Goal: Task Accomplishment & Management: Manage account settings

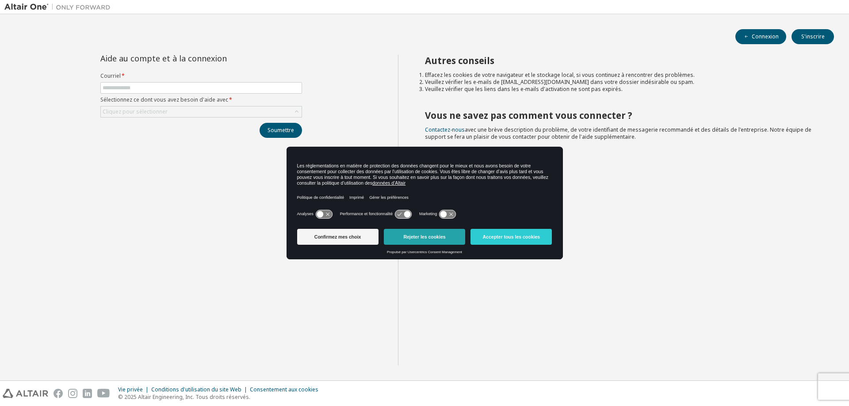
click at [447, 238] on button "Rejeter les cookies" at bounding box center [424, 237] width 81 height 16
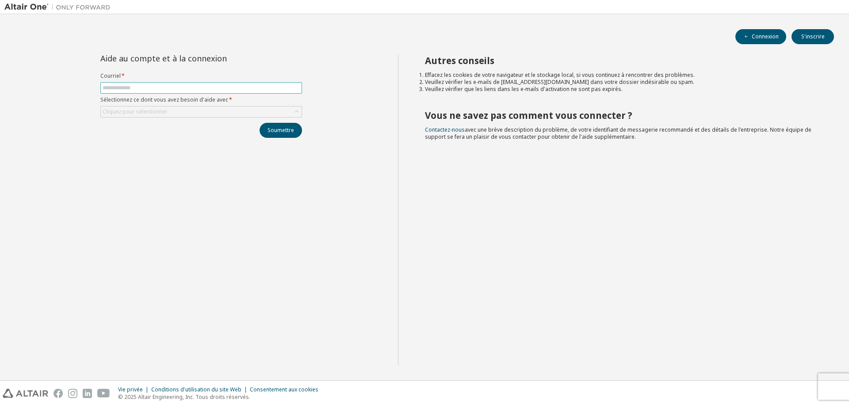
click at [129, 88] on input "text" at bounding box center [201, 87] width 197 height 7
type input "**********"
click at [285, 133] on button "Soumettre" at bounding box center [280, 130] width 42 height 15
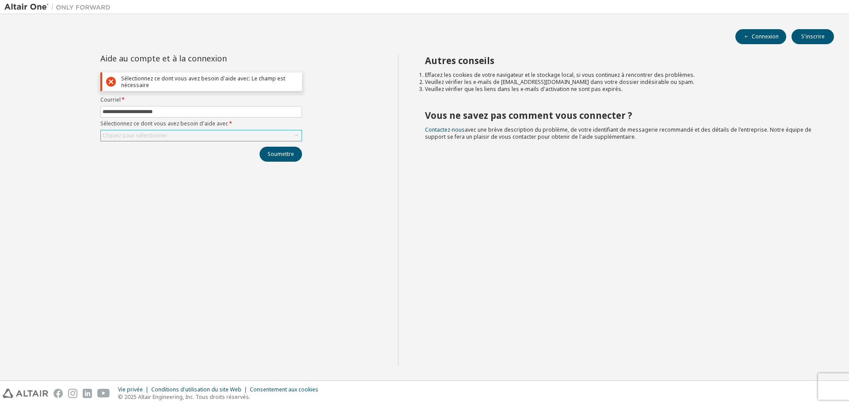
click at [298, 136] on icon at bounding box center [297, 135] width 4 height 2
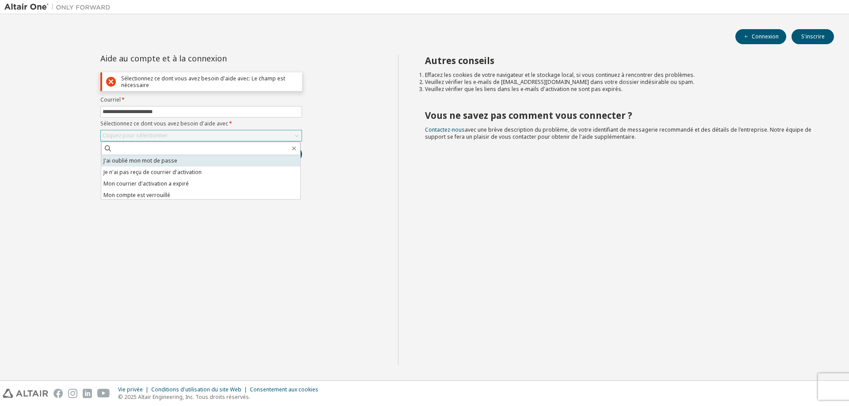
click at [155, 160] on li "J'ai oublié mon mot de passe" at bounding box center [200, 160] width 199 height 11
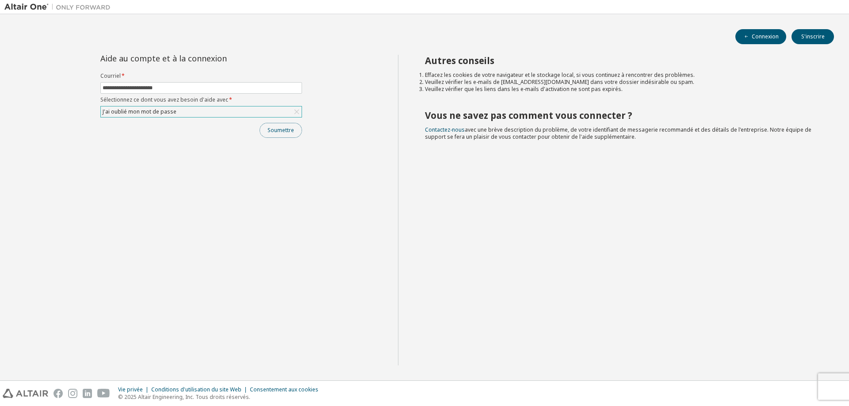
click at [282, 132] on button "Soumettre" at bounding box center [280, 130] width 42 height 15
